Goal: Information Seeking & Learning: Check status

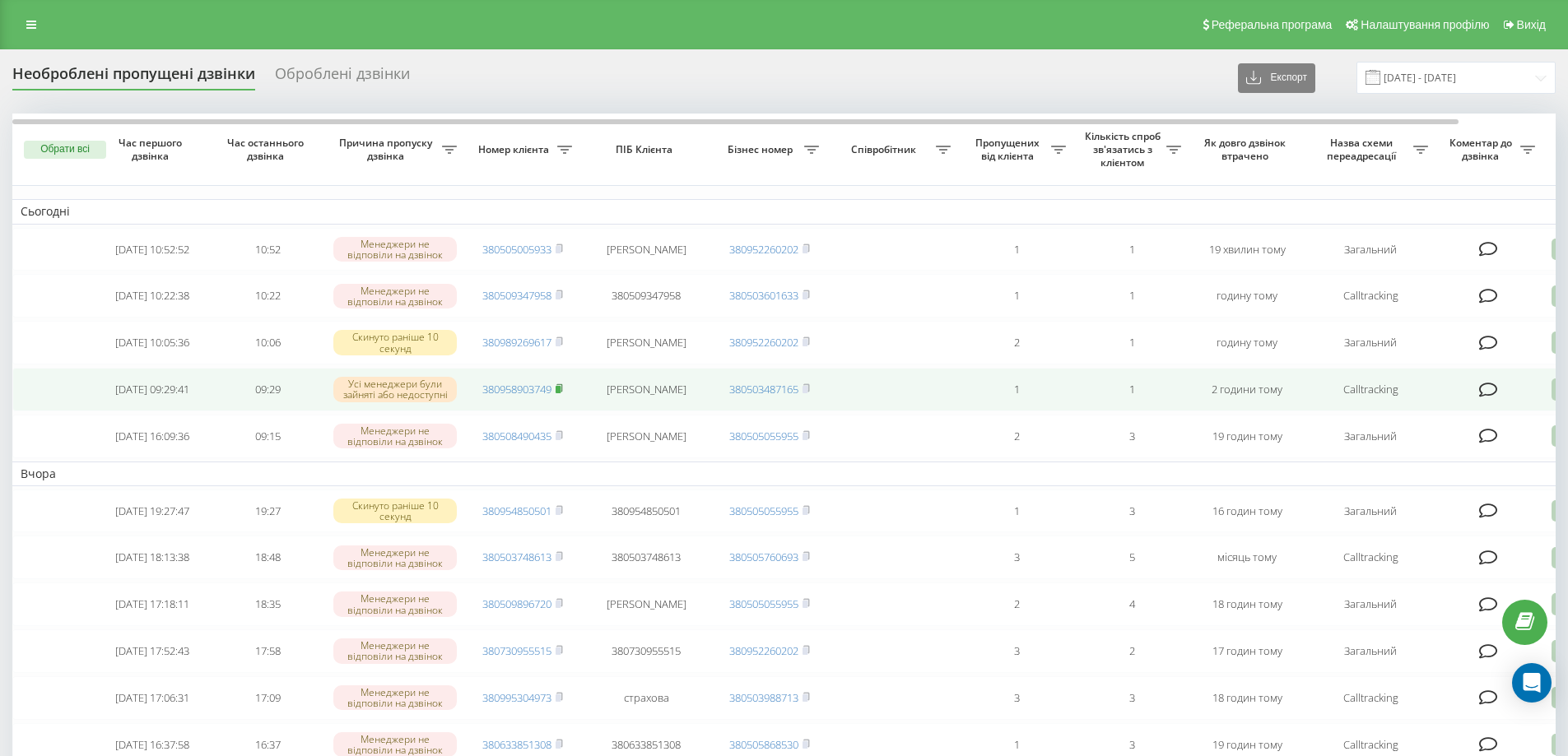
click at [561, 393] on rect at bounding box center [558, 389] width 5 height 7
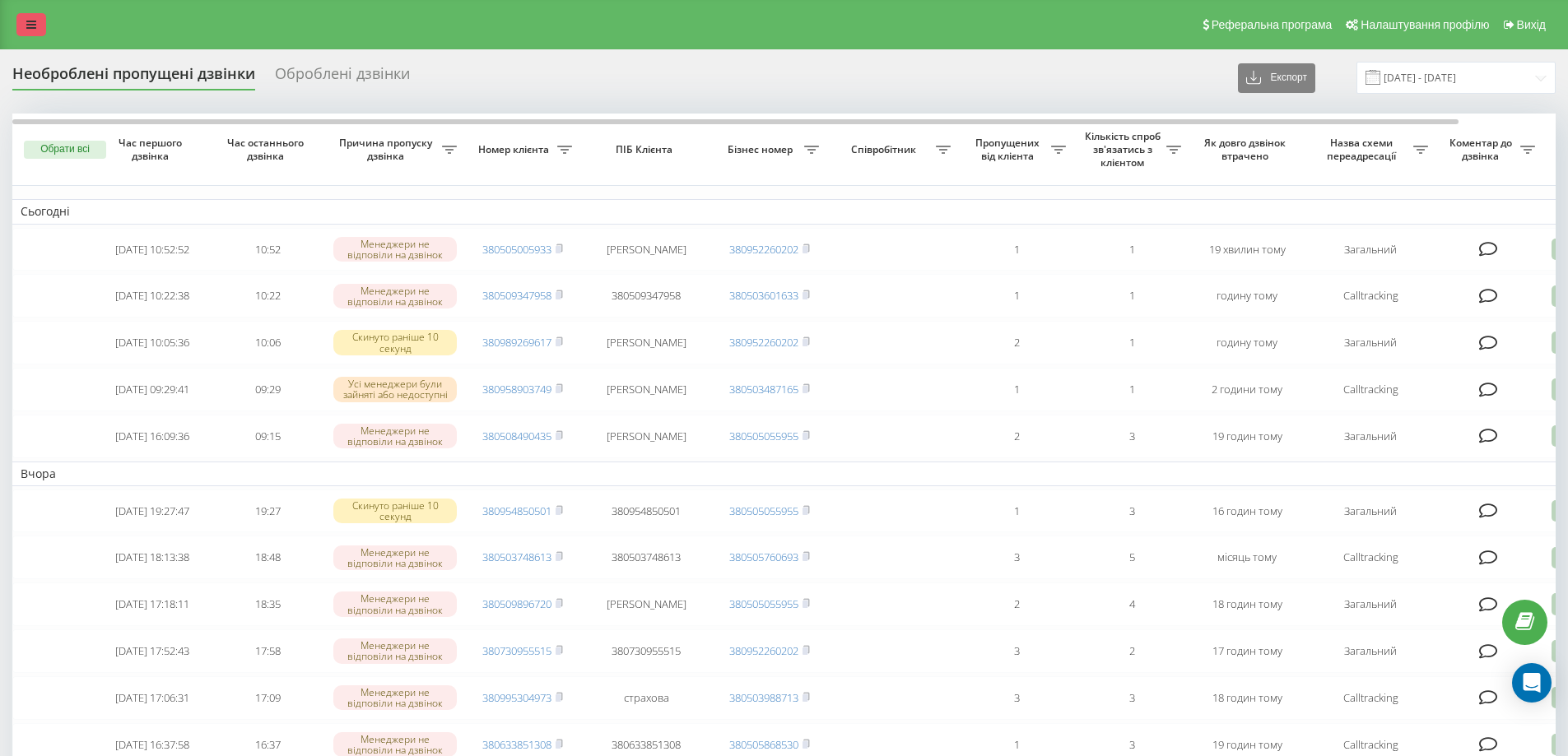
click at [33, 24] on icon at bounding box center [31, 24] width 10 height 11
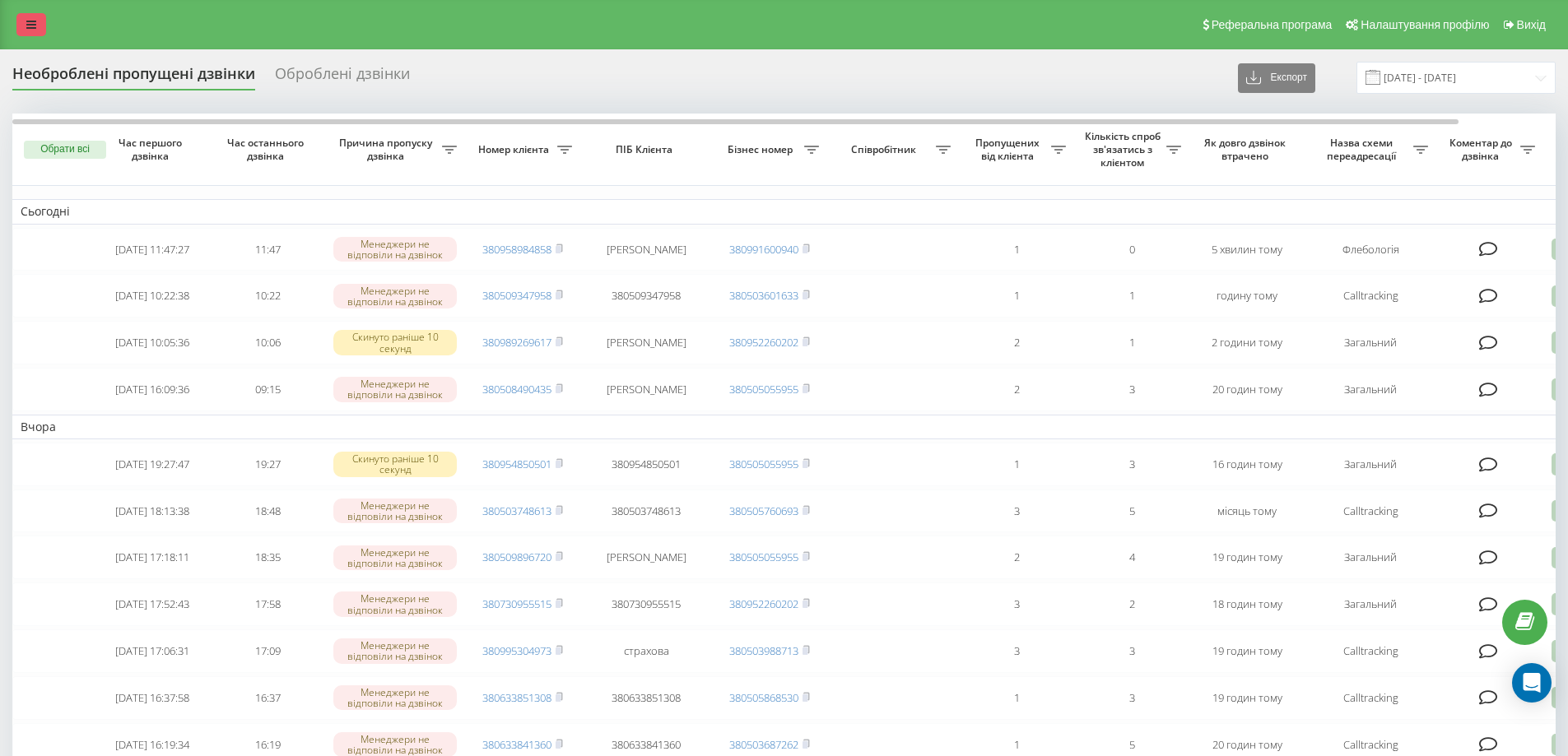
click at [34, 26] on icon at bounding box center [31, 24] width 10 height 11
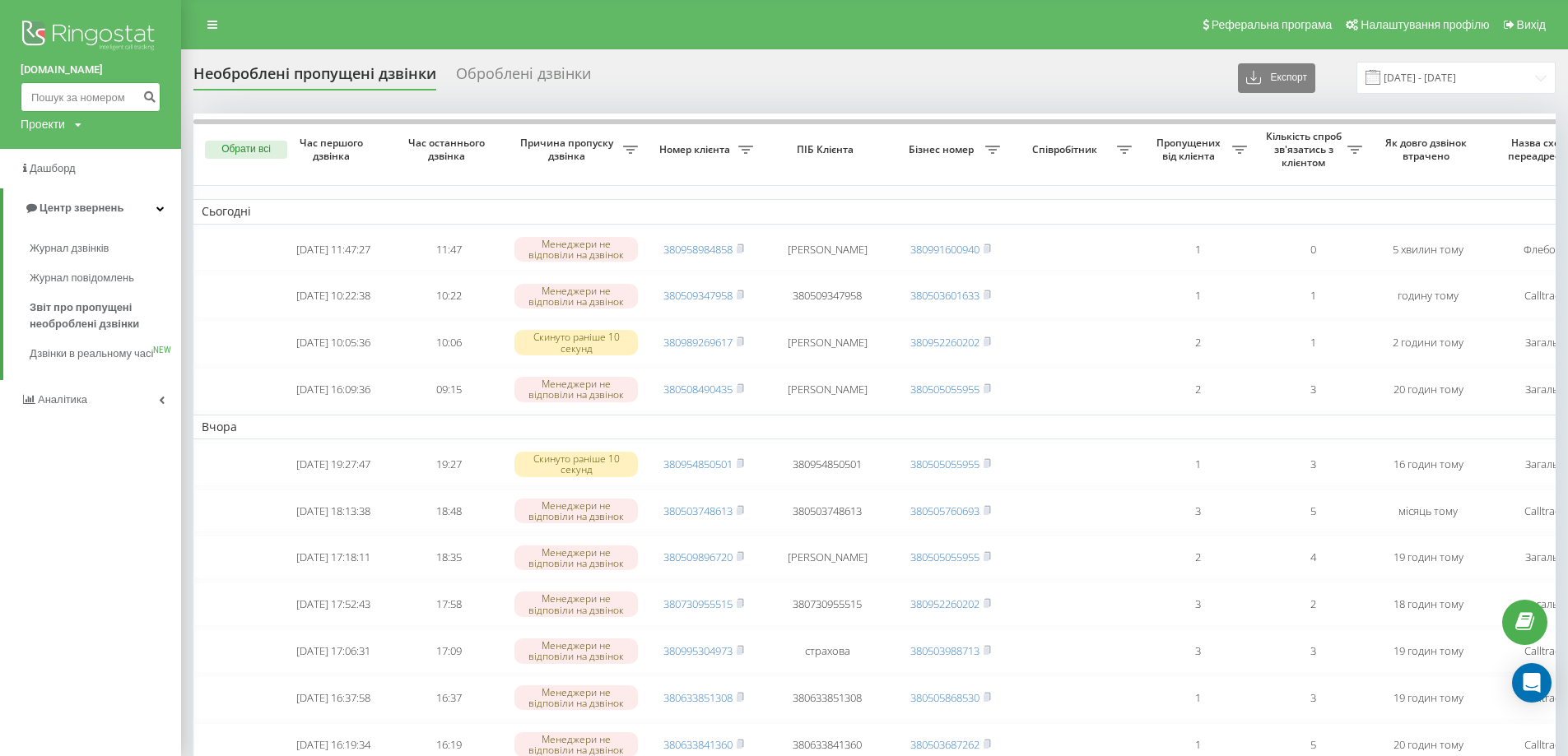
click at [96, 102] on input at bounding box center [90, 97] width 140 height 30
click at [103, 98] on input at bounding box center [90, 97] width 140 height 30
type input "0978949774"
click at [151, 94] on icon "submit" at bounding box center [149, 94] width 14 height 10
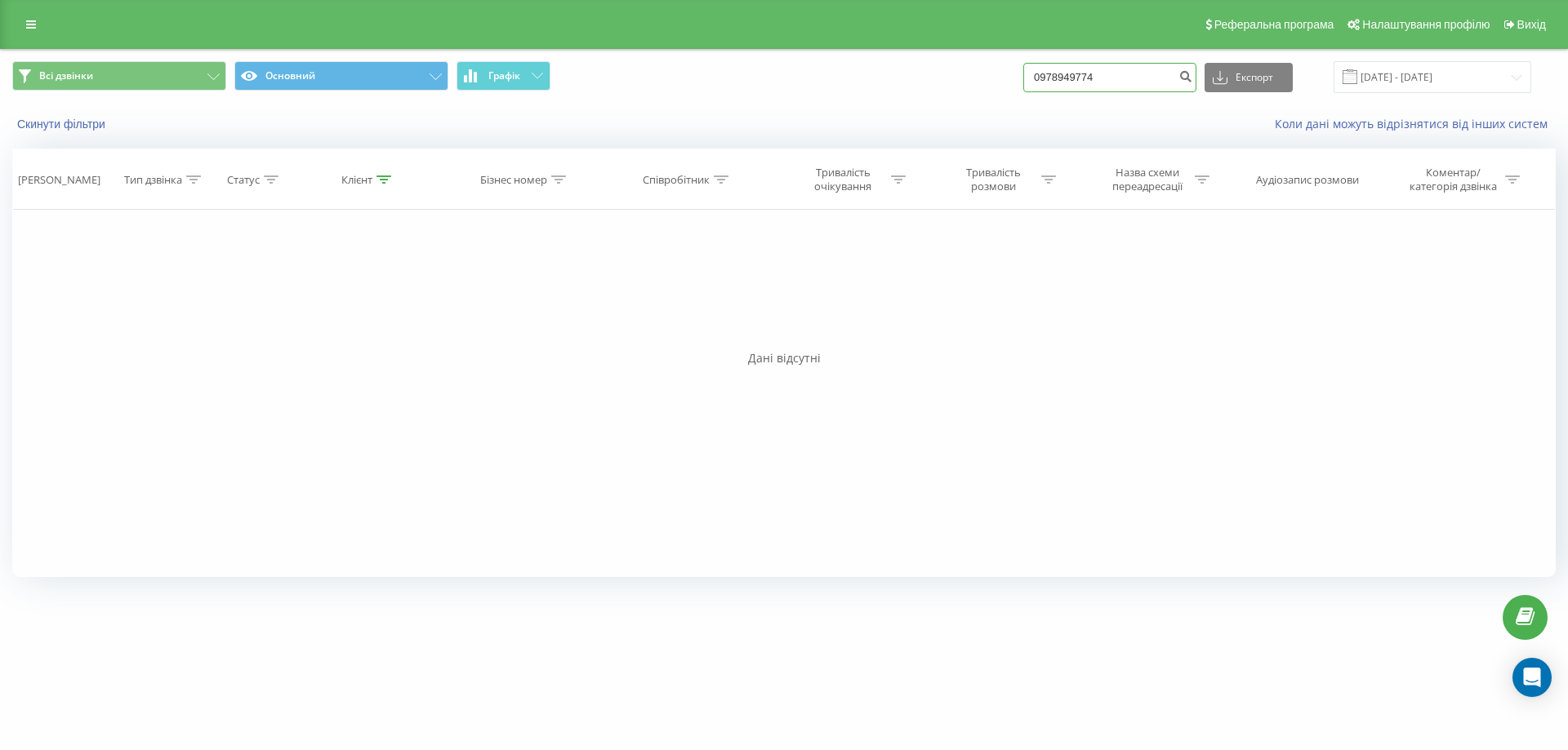
drag, startPoint x: 1118, startPoint y: 77, endPoint x: 1044, endPoint y: 80, distance: 74.1
click at [1044, 80] on input "0978949774" at bounding box center [1110, 78] width 174 height 30
type input "0978947974"
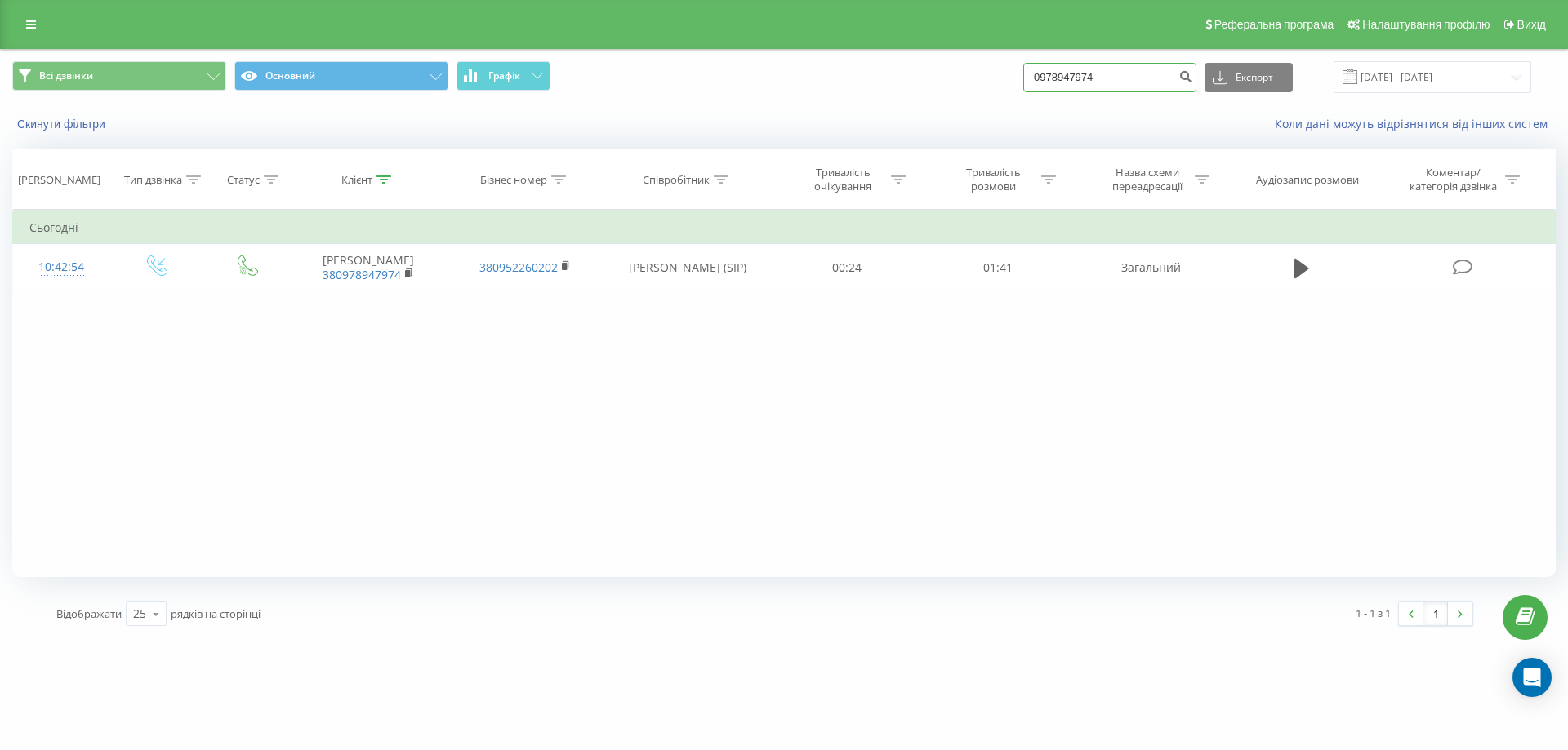
drag, startPoint x: 1061, startPoint y: 81, endPoint x: 1039, endPoint y: 84, distance: 22.2
click at [1039, 84] on div "Всі дзвінки Основний Графік 0978947974 Експорт .csv .xls .xlsx [DATE] - [DATE]" at bounding box center [784, 77] width 1543 height 32
type input "0989385148"
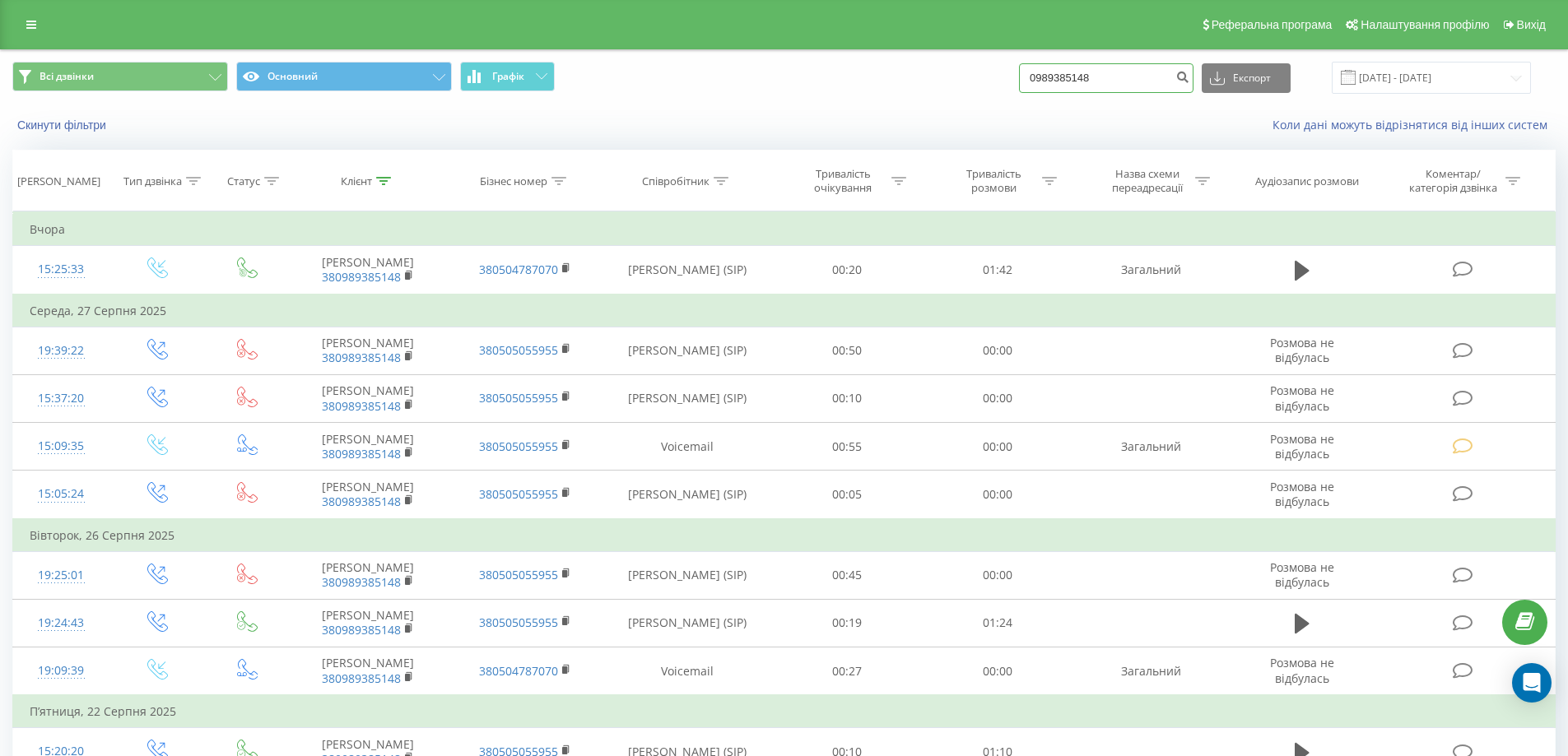
drag, startPoint x: 1064, startPoint y: 78, endPoint x: 1016, endPoint y: 79, distance: 48.0
click at [1016, 79] on div "Всі дзвінки Основний Графік 0989385148 Експорт .csv .xls .xlsx 19.06.2025 - 19.…" at bounding box center [784, 78] width 1543 height 32
click at [26, 25] on link at bounding box center [32, 25] width 30 height 23
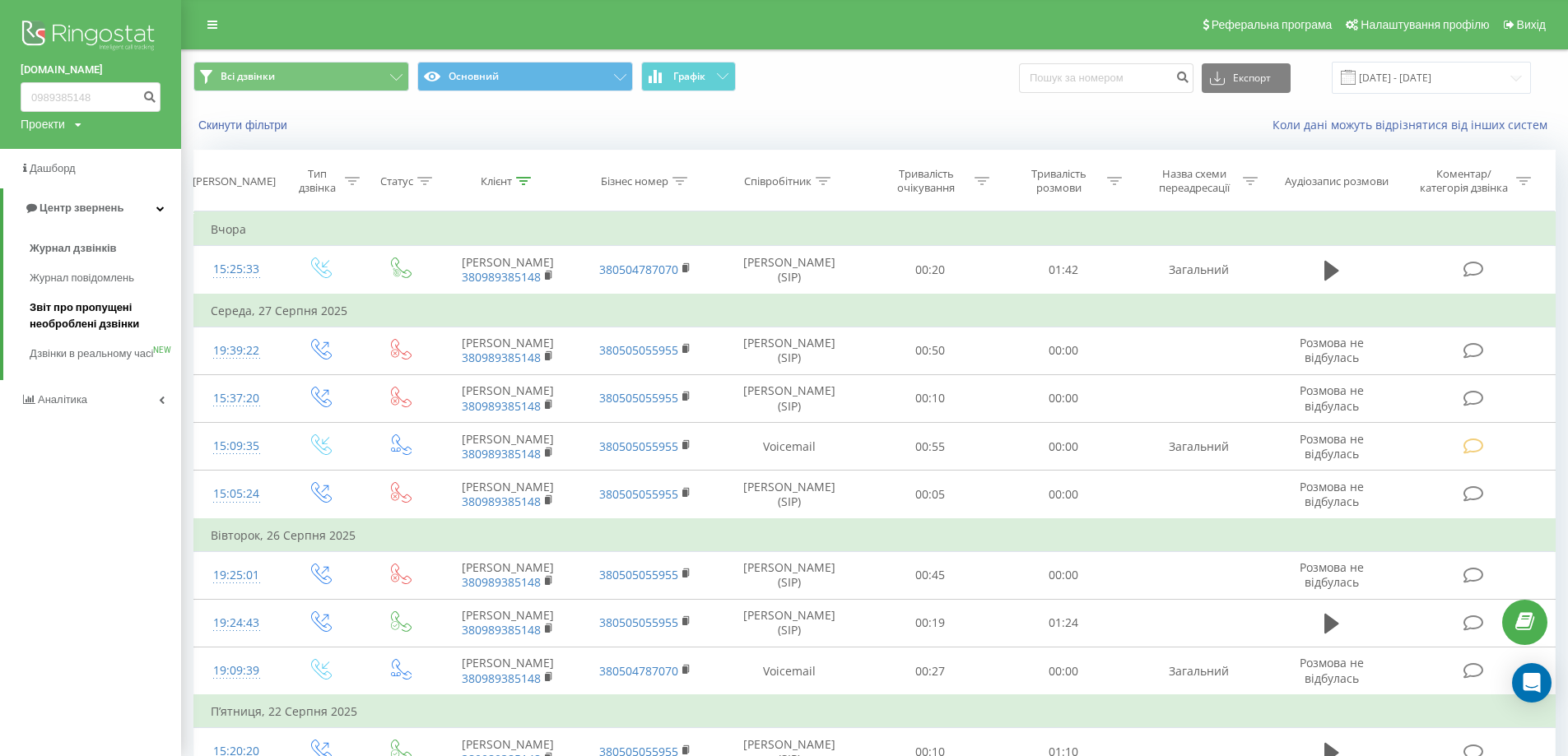
click at [66, 326] on span "Звіт про пропущені необроблені дзвінки" at bounding box center [102, 315] width 143 height 33
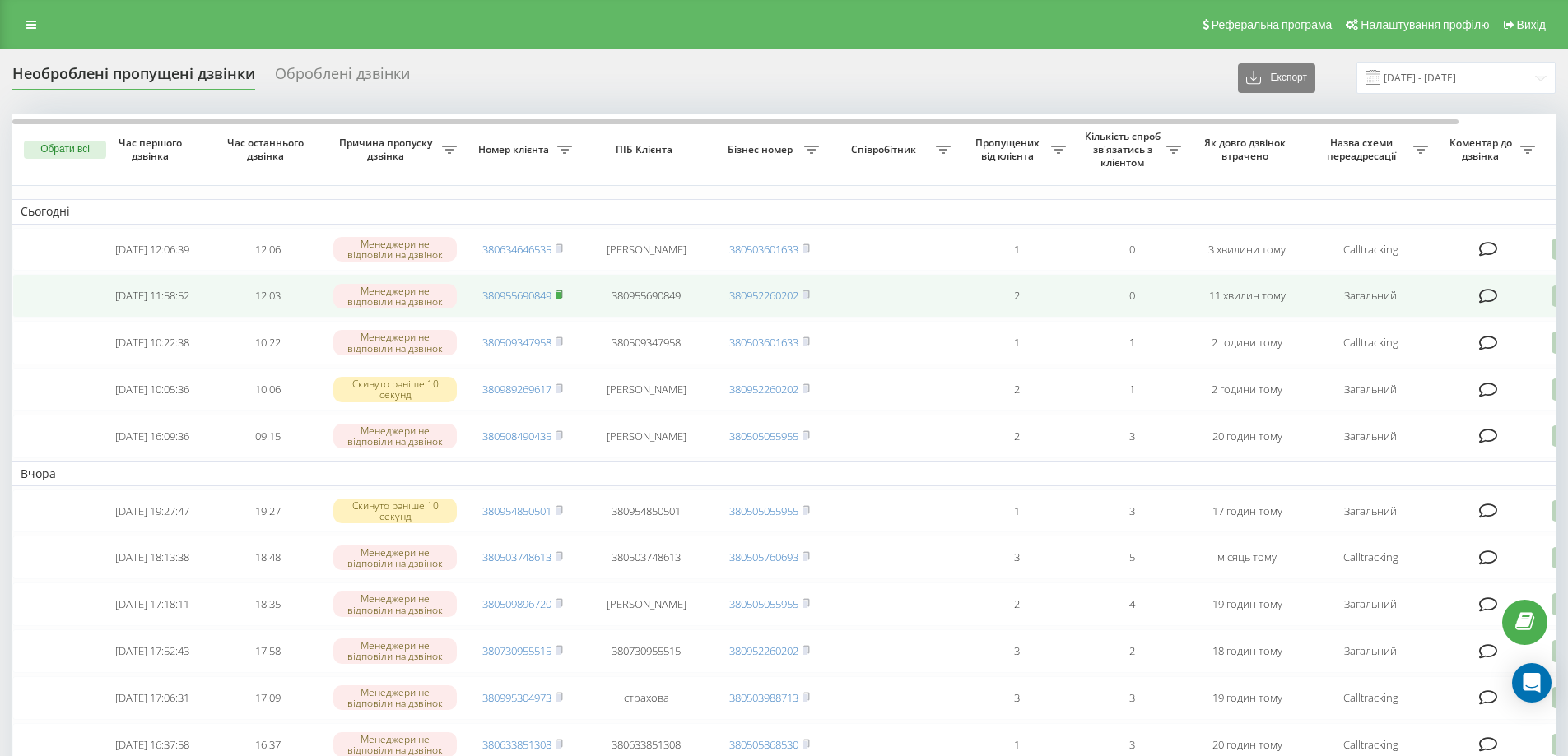
click at [561, 297] on rect at bounding box center [558, 296] width 5 height 7
